Goal: Task Accomplishment & Management: Manage account settings

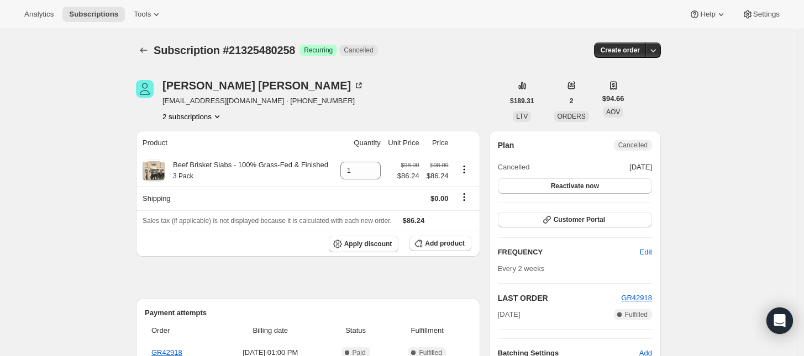
click at [213, 113] on button "2 subscriptions" at bounding box center [192, 116] width 60 height 11
click at [211, 130] on button "21325447490" at bounding box center [196, 137] width 83 height 18
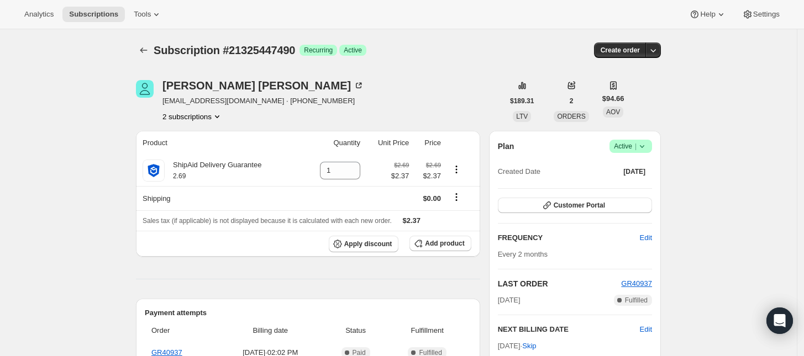
click at [631, 149] on span "Active |" at bounding box center [631, 146] width 34 height 11
click at [630, 183] on span "Cancel subscription" at bounding box center [634, 187] width 62 height 8
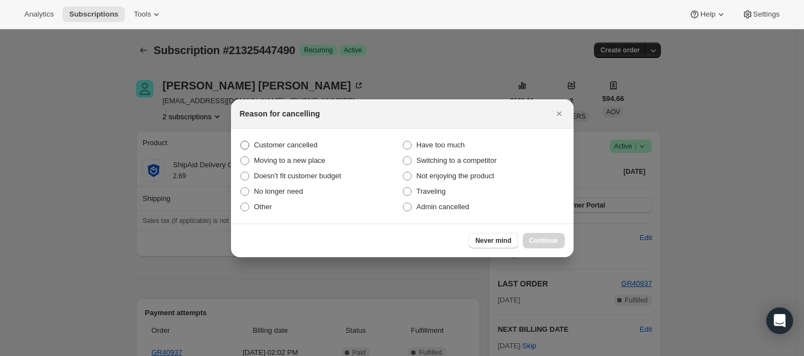
click at [289, 143] on span "Customer cancelled" at bounding box center [286, 145] width 64 height 8
click at [241, 141] on input "Customer cancelled" at bounding box center [240, 141] width 1 height 1
radio input "true"
click at [544, 237] on span "Continue" at bounding box center [543, 240] width 29 height 9
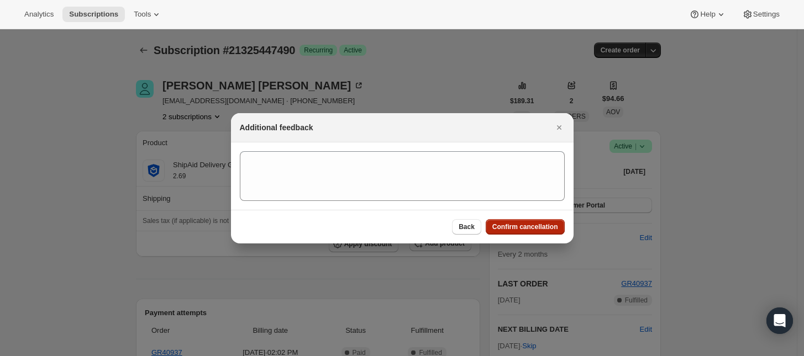
click at [530, 226] on span "Confirm cancellation" at bounding box center [525, 227] width 66 height 9
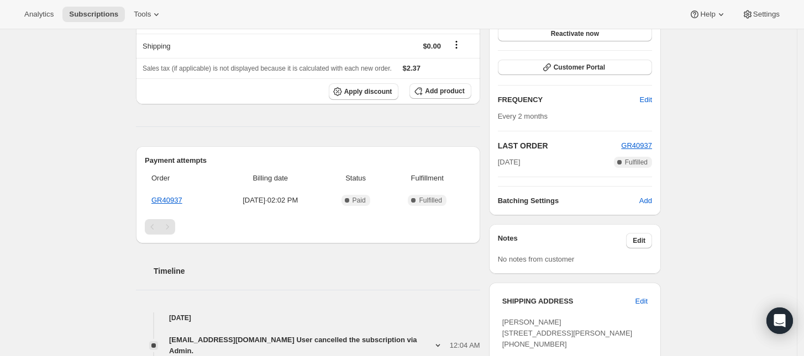
scroll to position [207, 0]
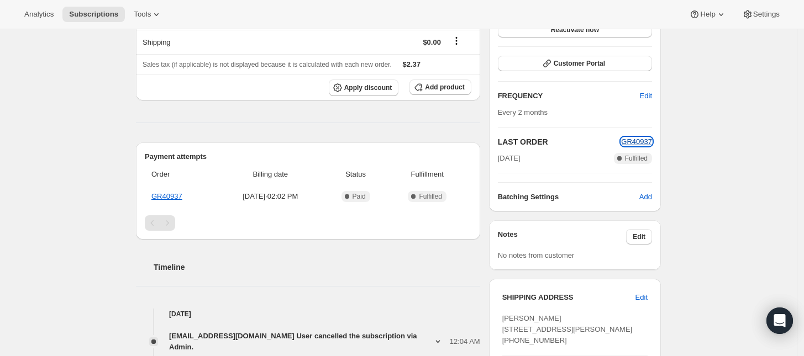
click at [636, 143] on span "GR40937" at bounding box center [636, 142] width 31 height 8
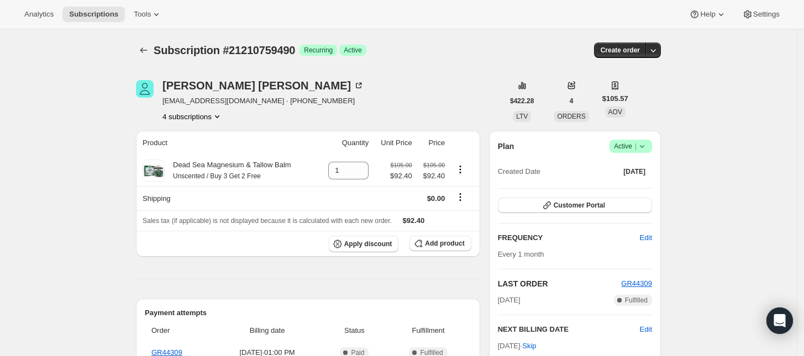
click at [210, 110] on div "Robert Cooper siliconcoast805@gmail.com · +13106663754 4 subscriptions" at bounding box center [263, 101] width 202 height 42
click at [208, 115] on button "4 subscriptions" at bounding box center [192, 116] width 60 height 11
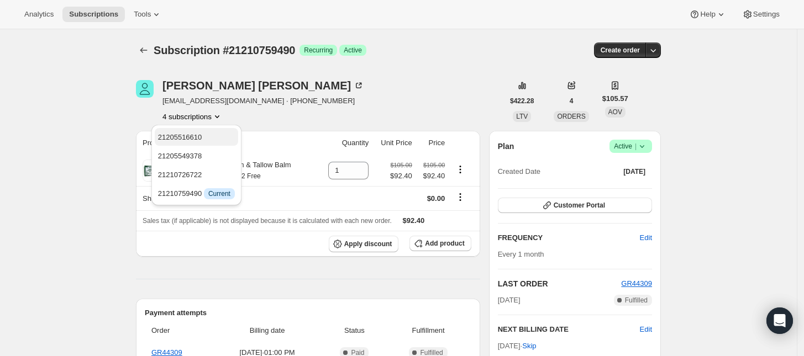
click at [209, 133] on span "21205516610" at bounding box center [196, 137] width 77 height 11
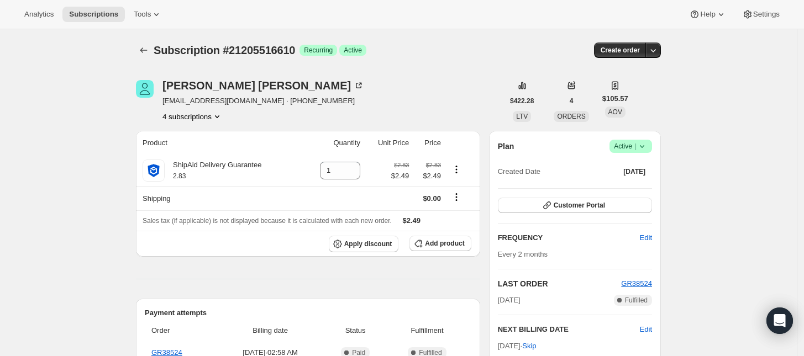
click at [206, 118] on button "4 subscriptions" at bounding box center [192, 116] width 60 height 11
click at [204, 151] on span "21205549378" at bounding box center [196, 156] width 77 height 11
click at [207, 119] on button "4 subscriptions" at bounding box center [192, 116] width 60 height 11
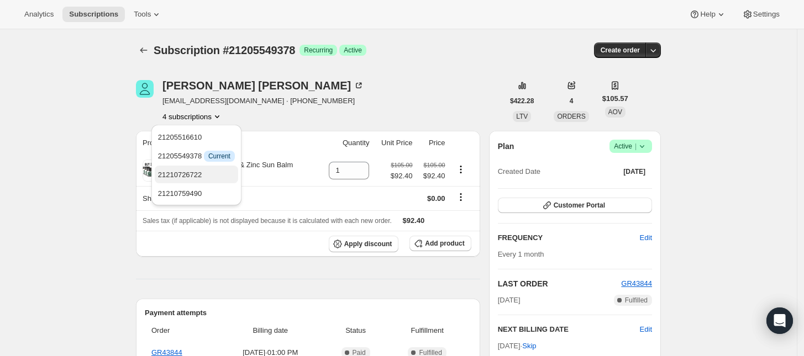
click at [206, 175] on span "21210726722" at bounding box center [196, 175] width 77 height 11
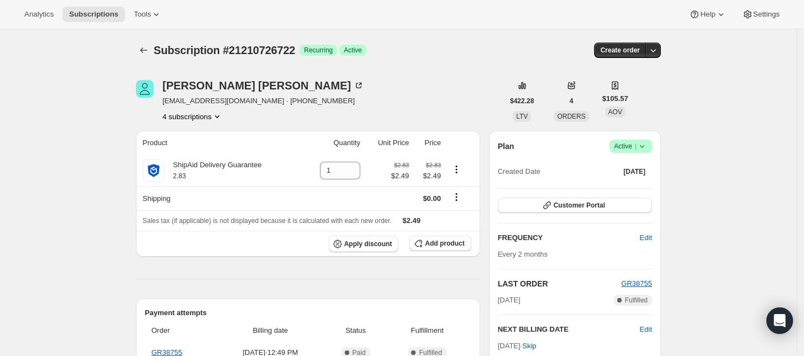
click at [209, 113] on button "4 subscriptions" at bounding box center [192, 116] width 60 height 11
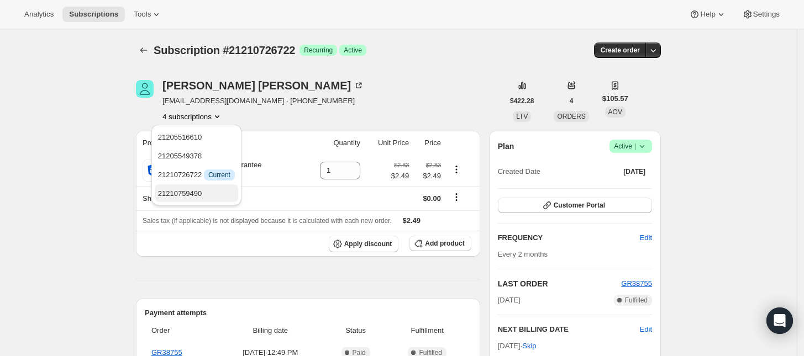
click at [207, 190] on span "21210759490" at bounding box center [196, 193] width 77 height 11
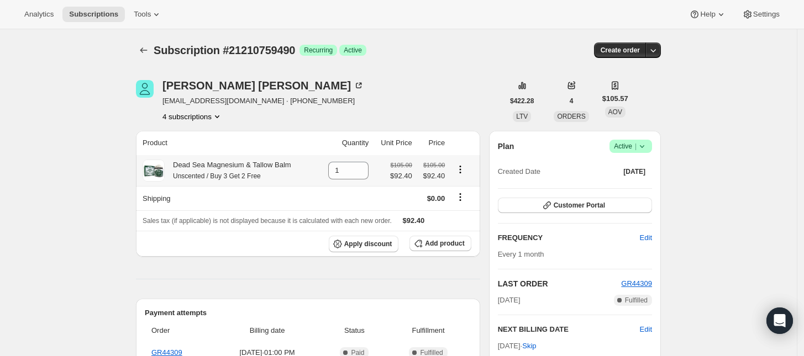
click at [217, 120] on icon "Product actions" at bounding box center [217, 116] width 11 height 11
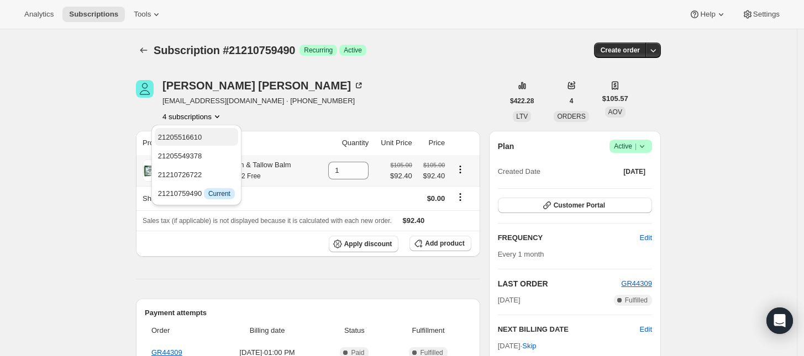
click at [199, 135] on span "21205516610" at bounding box center [180, 137] width 44 height 8
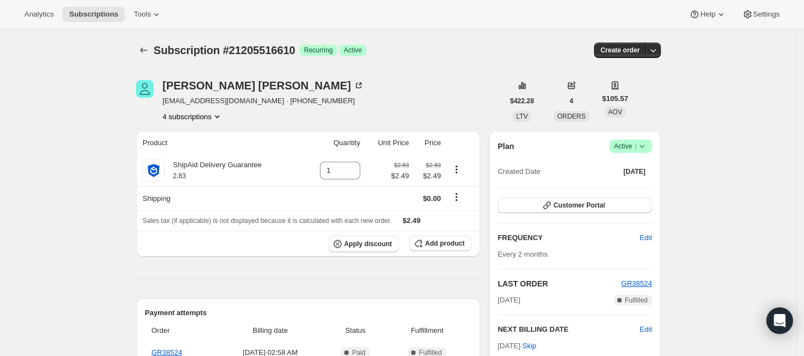
click at [214, 118] on icon "Product actions" at bounding box center [217, 116] width 11 height 11
click at [202, 149] on button "21205549378" at bounding box center [196, 156] width 83 height 18
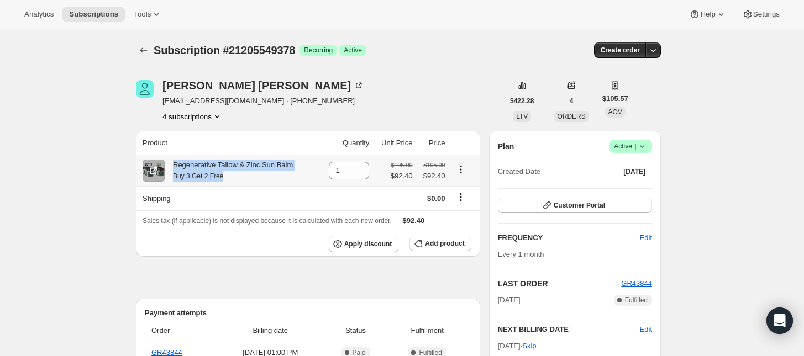
drag, startPoint x: 177, startPoint y: 165, endPoint x: 228, endPoint y: 178, distance: 52.5
click at [228, 178] on div "Regenerative Tallow & Zinc Sun Balm Buy 3 Get 2 Free" at bounding box center [229, 171] width 128 height 22
copy div "Regenerative Tallow & Zinc Sun Balm Buy 3 Get 2 Free"
click at [184, 116] on button "4 subscriptions" at bounding box center [192, 116] width 60 height 11
click at [211, 175] on span "21210726722" at bounding box center [196, 175] width 77 height 11
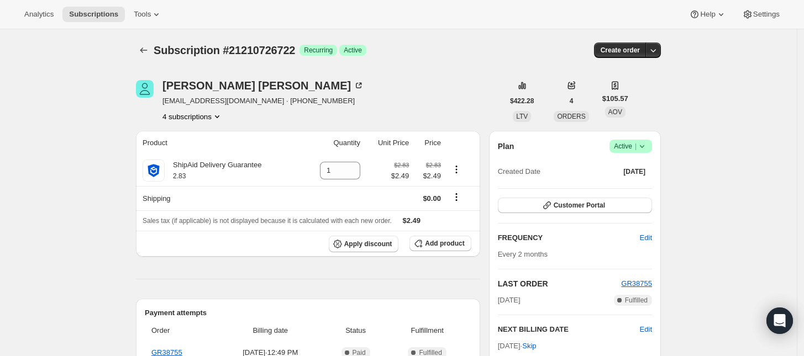
click at [213, 119] on button "4 subscriptions" at bounding box center [192, 116] width 60 height 11
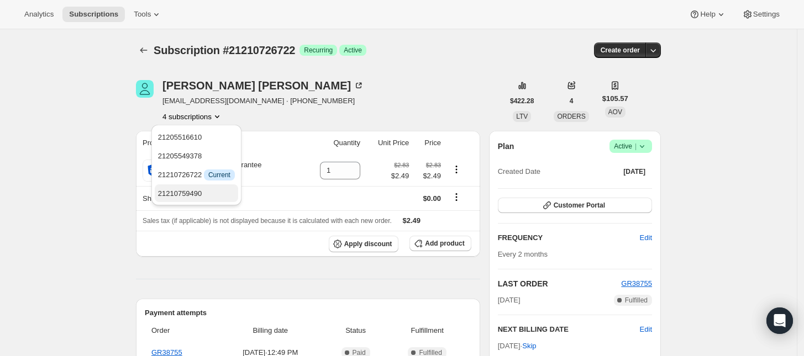
click at [195, 189] on span "21210759490" at bounding box center [180, 193] width 44 height 8
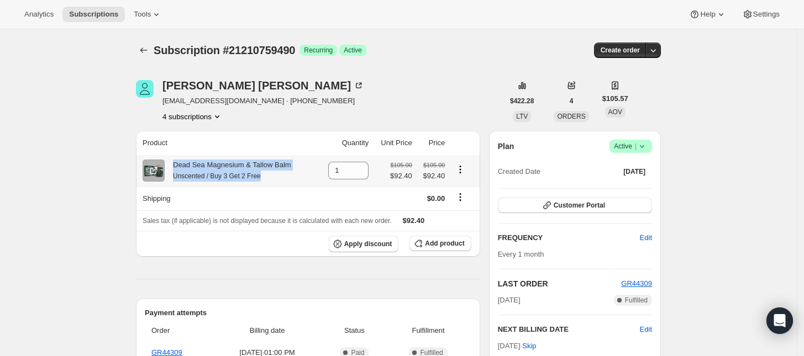
drag, startPoint x: 273, startPoint y: 181, endPoint x: 178, endPoint y: 167, distance: 96.6
click at [178, 167] on div "Dead Sea Magnesium & Tallow Balm Unscented / Buy 3 Get 2 Free" at bounding box center [228, 171] width 127 height 22
copy div "Dead Sea Magnesium & Tallow Balm Unscented / Buy 3 Get 2 Free"
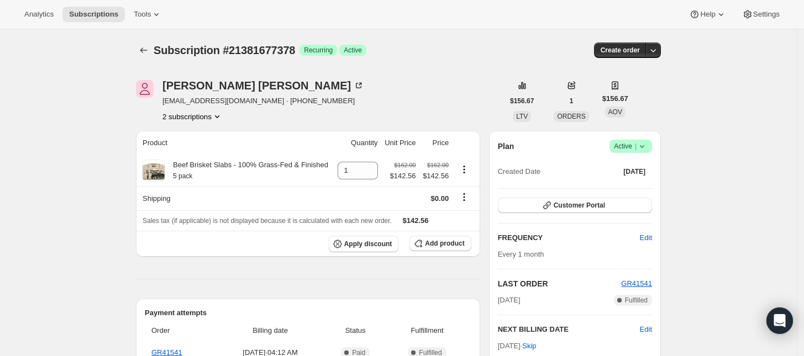
click at [199, 113] on button "2 subscriptions" at bounding box center [192, 116] width 60 height 11
click at [202, 130] on button "21381644610" at bounding box center [196, 137] width 83 height 18
click at [203, 118] on button "2 subscriptions" at bounding box center [192, 116] width 60 height 11
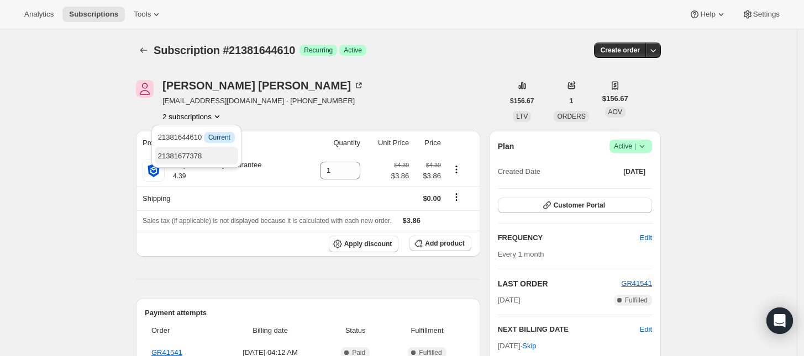
click at [207, 152] on span "21381677378" at bounding box center [196, 156] width 77 height 11
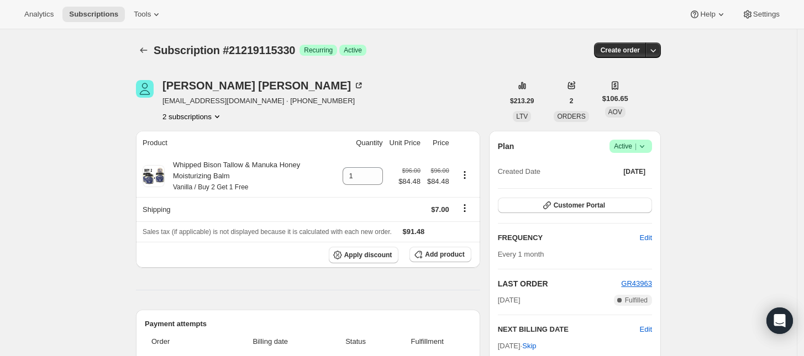
click at [640, 146] on icon at bounding box center [641, 146] width 11 height 11
click at [621, 184] on span "Cancel subscription" at bounding box center [634, 187] width 62 height 8
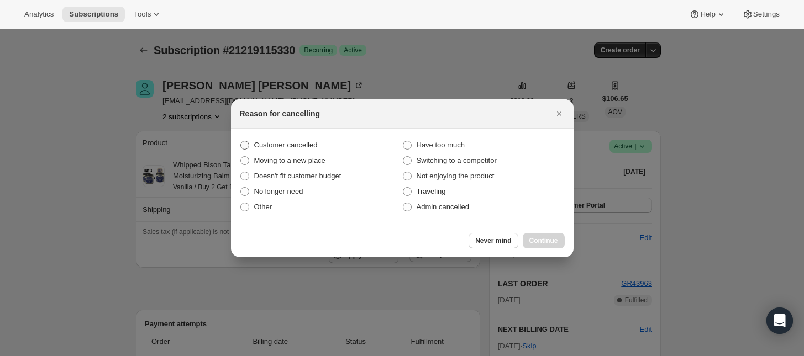
click at [293, 138] on label "Customer cancelled" at bounding box center [321, 145] width 162 height 15
click at [241, 141] on input "Customer cancelled" at bounding box center [240, 141] width 1 height 1
radio input "true"
click at [536, 240] on span "Continue" at bounding box center [543, 240] width 29 height 9
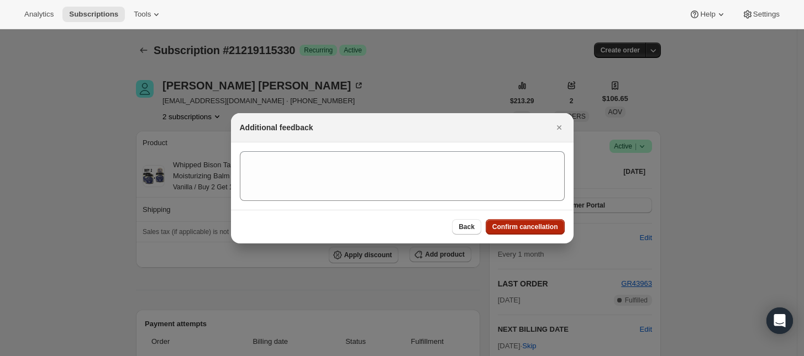
click at [529, 226] on span "Confirm cancellation" at bounding box center [525, 227] width 66 height 9
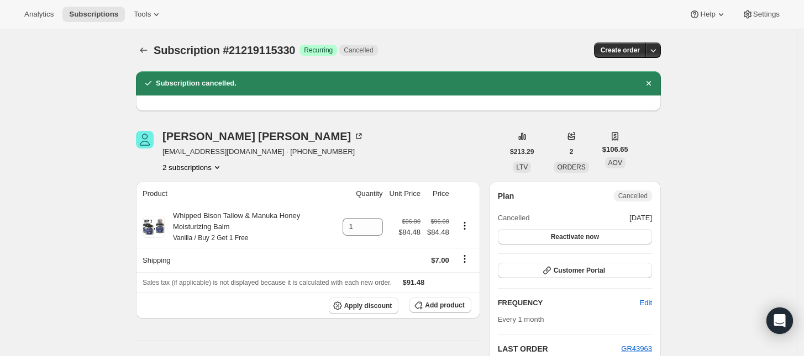
click at [204, 171] on button "2 subscriptions" at bounding box center [192, 167] width 60 height 11
click at [208, 182] on button "21219082562" at bounding box center [196, 188] width 83 height 18
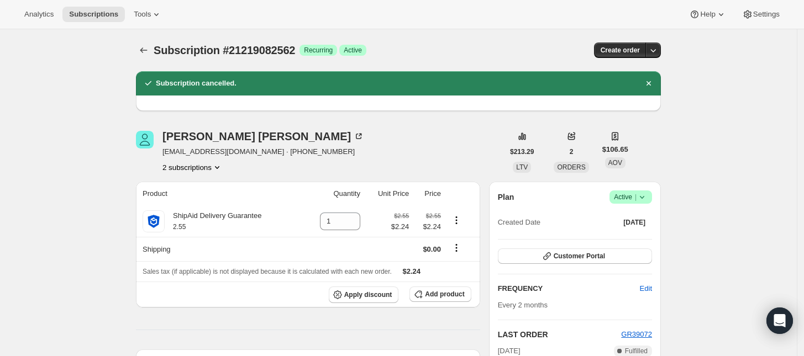
click at [633, 199] on span "Active |" at bounding box center [631, 197] width 34 height 11
click at [631, 230] on button "Cancel subscription" at bounding box center [634, 238] width 69 height 18
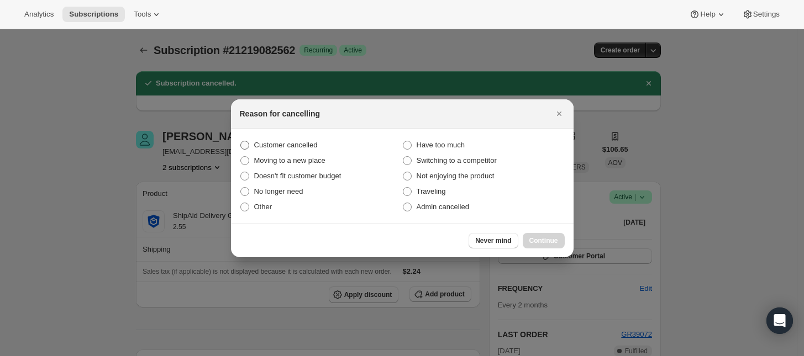
click at [277, 139] on label "Customer cancelled" at bounding box center [321, 145] width 162 height 15
click at [241, 141] on input "Customer cancelled" at bounding box center [240, 141] width 1 height 1
radio input "true"
click at [542, 238] on span "Continue" at bounding box center [543, 240] width 29 height 9
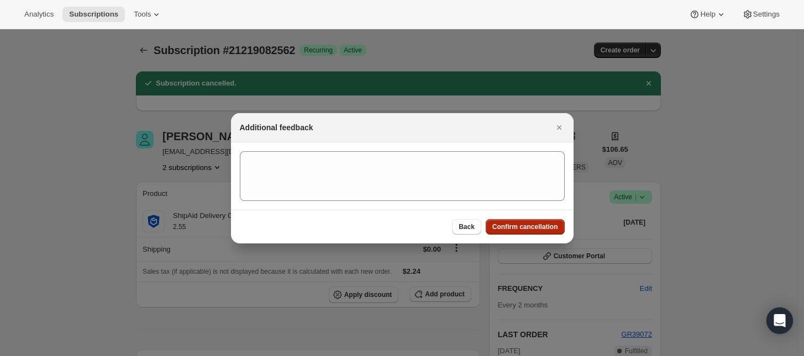
click at [539, 225] on span "Confirm cancellation" at bounding box center [525, 227] width 66 height 9
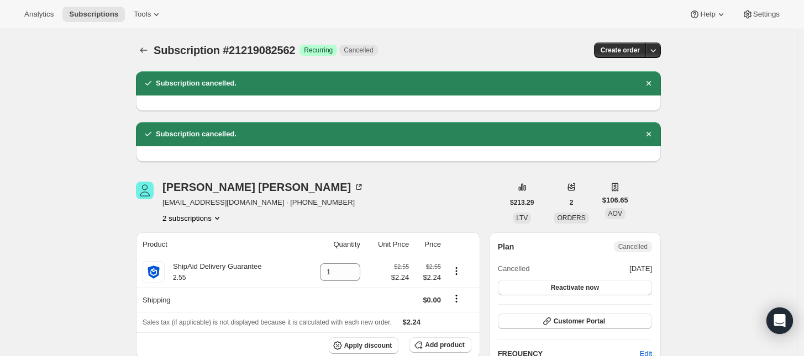
click at [194, 222] on button "2 subscriptions" at bounding box center [192, 218] width 60 height 11
click at [180, 256] on span "21219115330" at bounding box center [180, 258] width 44 height 8
